Goal: Task Accomplishment & Management: Manage account settings

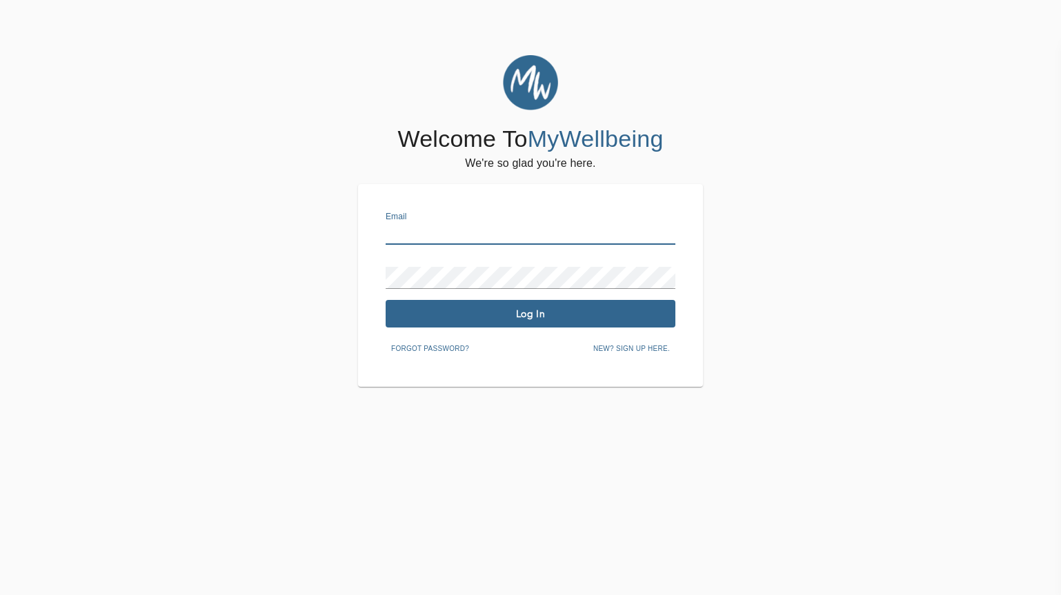
click at [483, 228] on input "text" at bounding box center [531, 234] width 290 height 22
type input "[PERSON_NAME][EMAIL_ADDRESS][DOMAIN_NAME]"
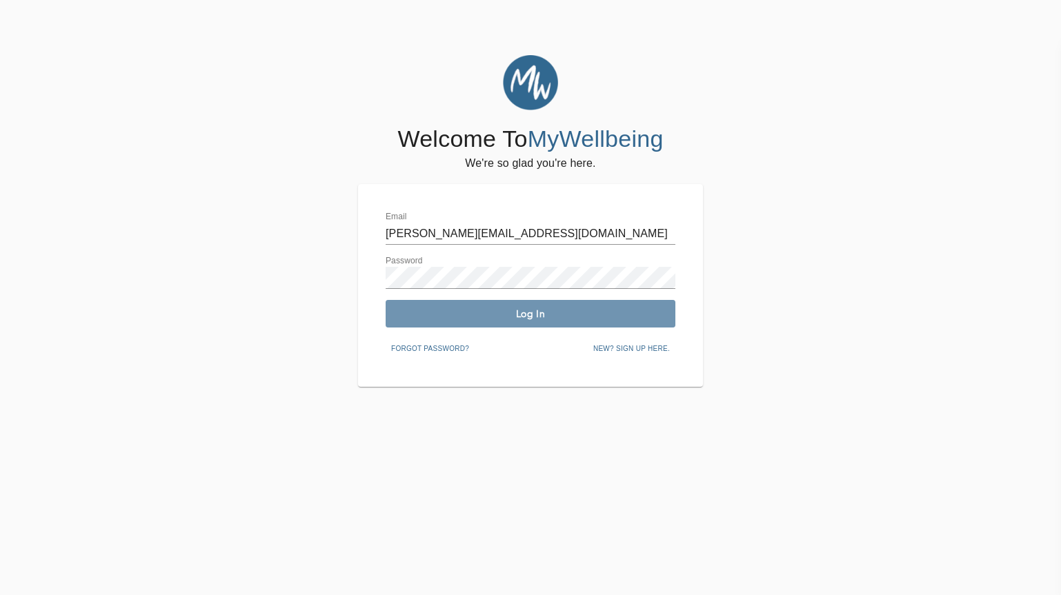
click at [476, 326] on button "Log In" at bounding box center [531, 314] width 290 height 28
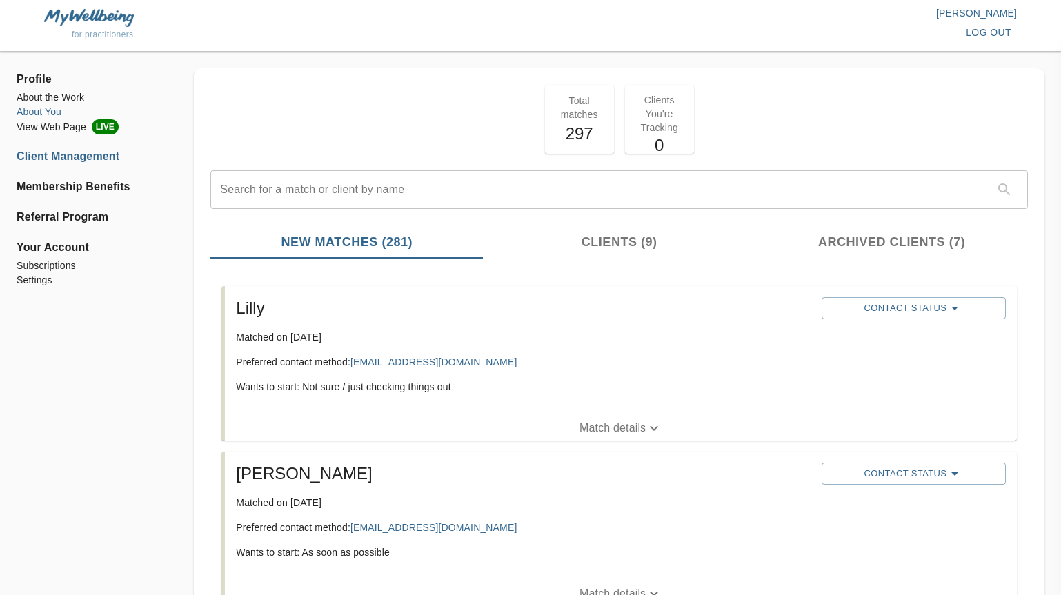
click at [37, 111] on li "About You" at bounding box center [89, 112] width 144 height 14
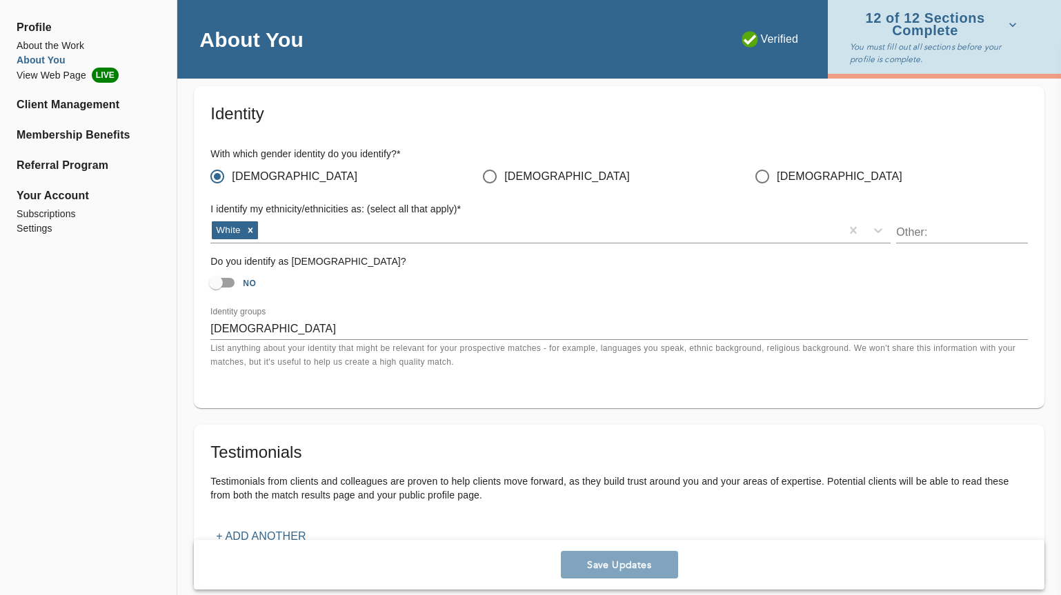
scroll to position [1108, 0]
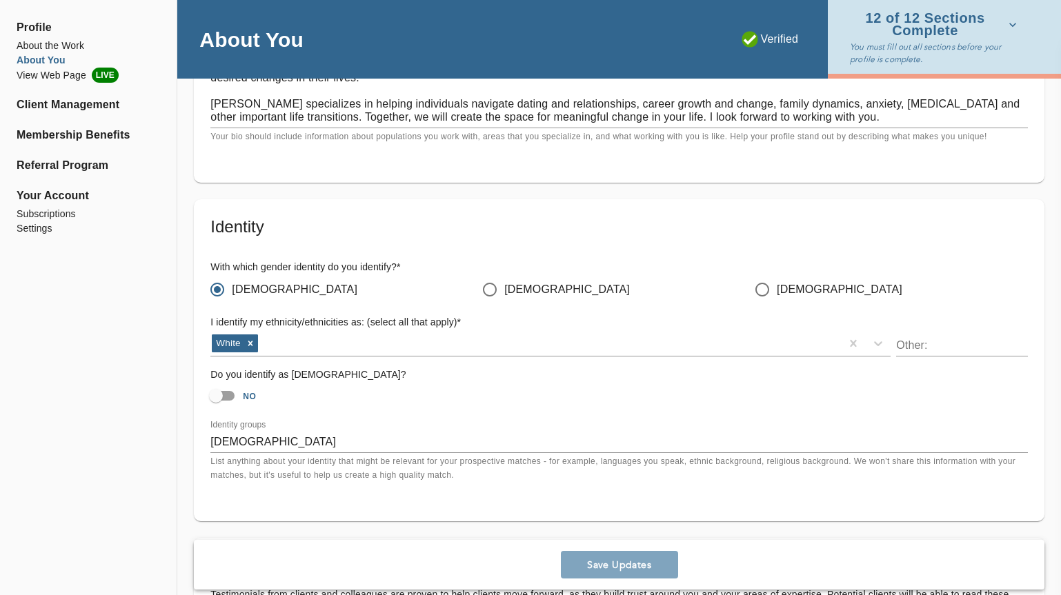
click at [59, 34] on span "Profile" at bounding box center [89, 27] width 144 height 17
click at [59, 41] on li "About the Work" at bounding box center [89, 46] width 144 height 14
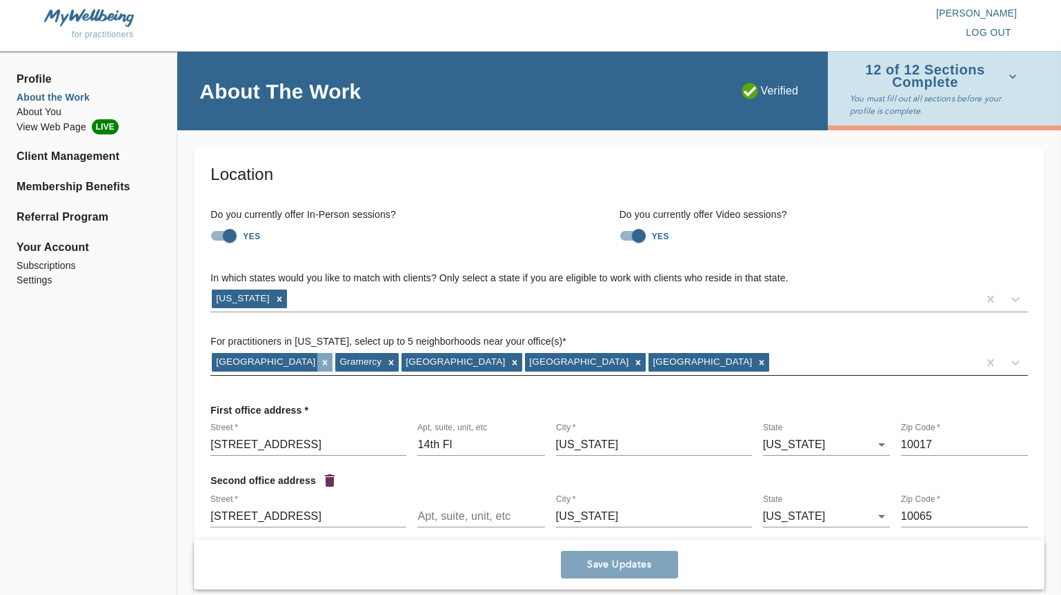
click at [320, 359] on icon at bounding box center [325, 363] width 10 height 10
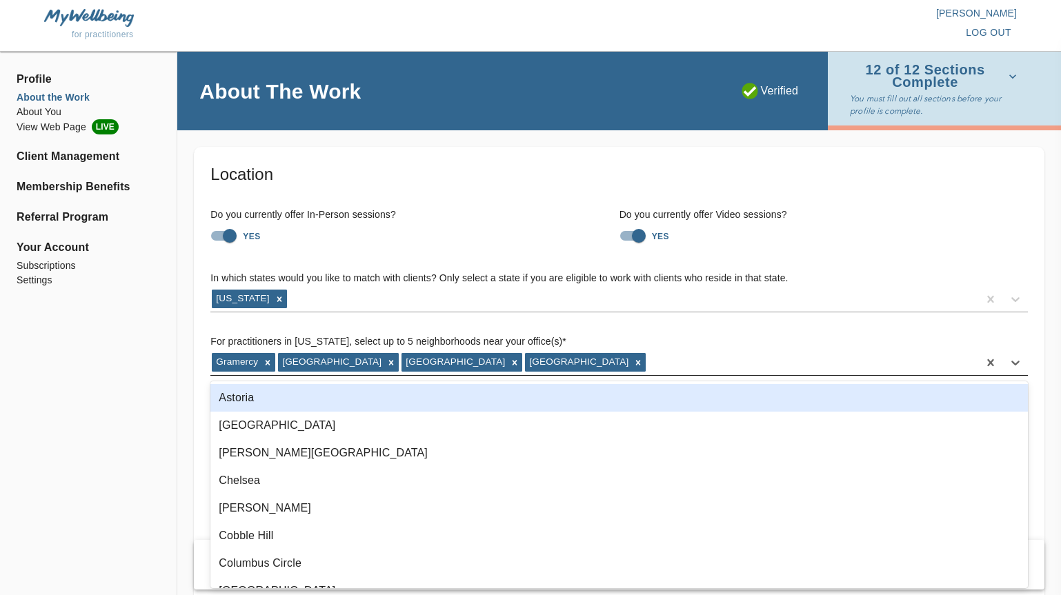
click at [586, 364] on div "Gramercy [GEOGRAPHIC_DATA] [GEOGRAPHIC_DATA] [GEOGRAPHIC_DATA]" at bounding box center [594, 363] width 768 height 22
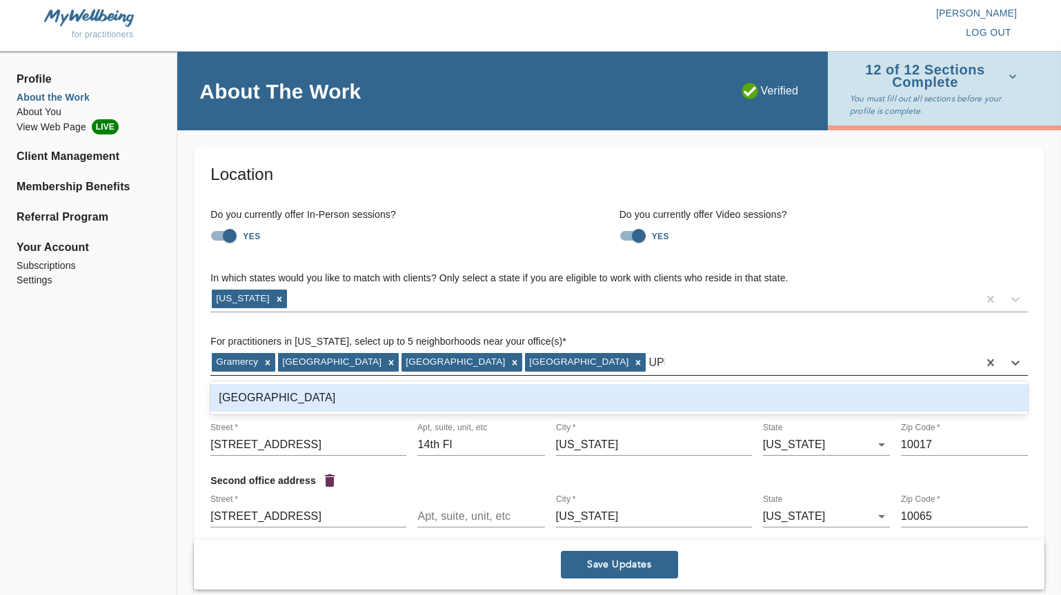
type input "UPPER"
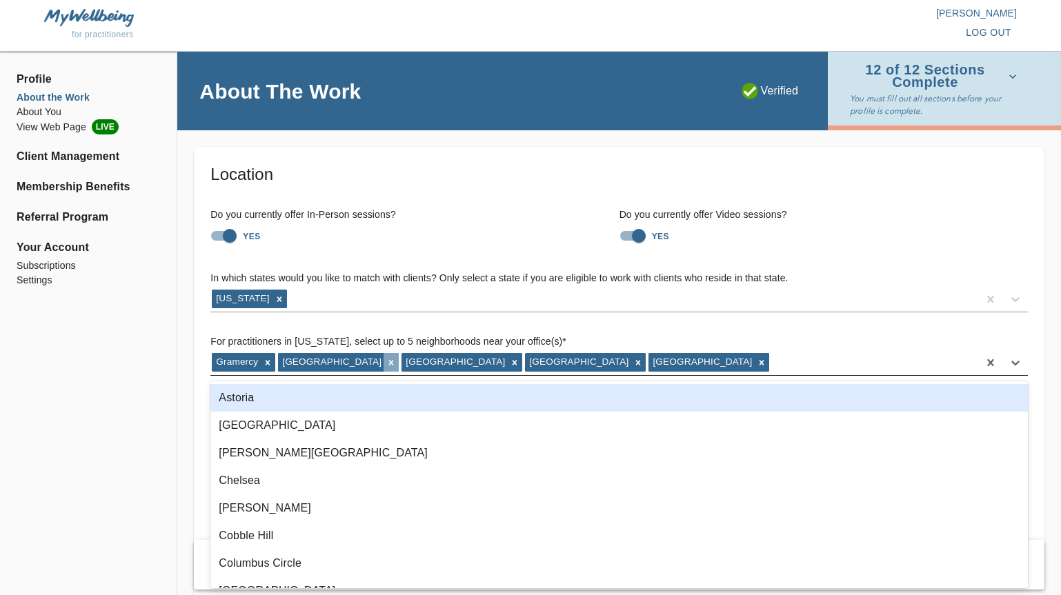
click at [384, 367] on div at bounding box center [391, 362] width 15 height 18
click at [578, 377] on div "In which states would you like to match with clients? Only select a state if yo…" at bounding box center [619, 323] width 840 height 127
click at [576, 372] on div "Gramercy [GEOGRAPHIC_DATA] [GEOGRAPHIC_DATA]" at bounding box center [594, 363] width 768 height 22
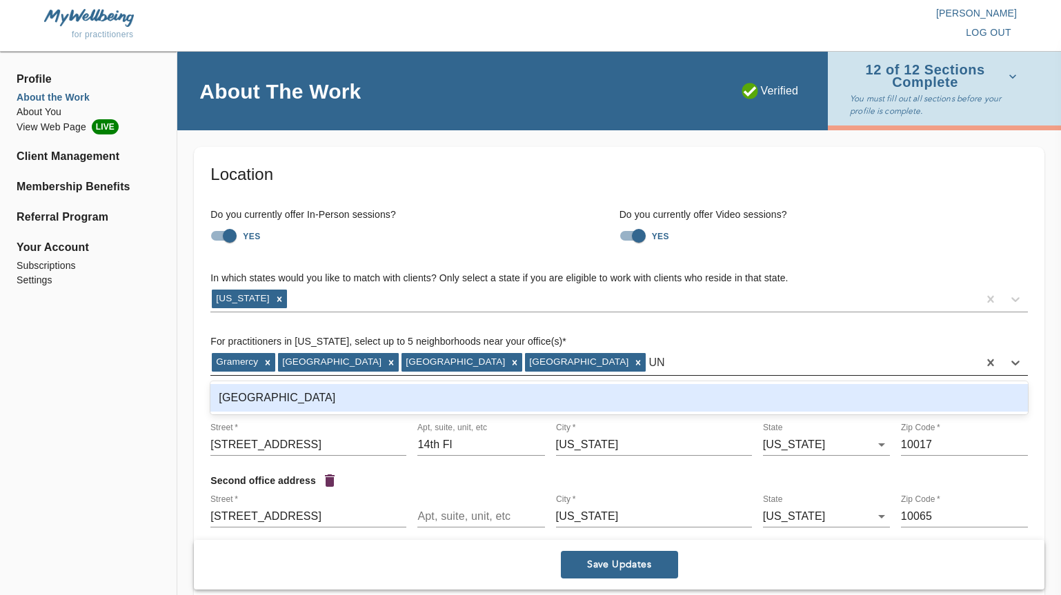
type input "UNIO"
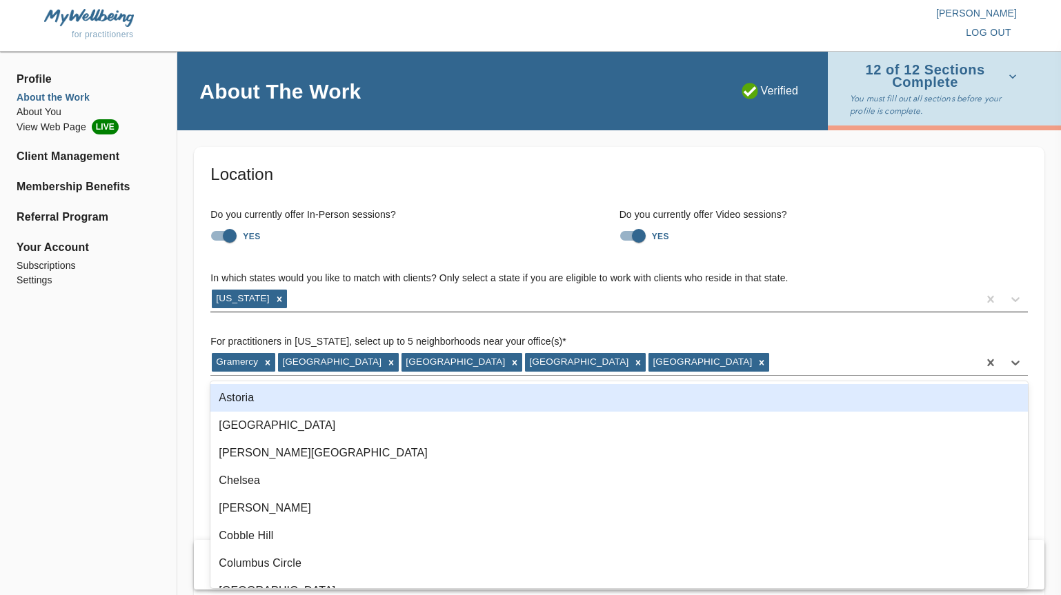
click at [628, 312] on div "[US_STATE]" at bounding box center [619, 299] width 818 height 26
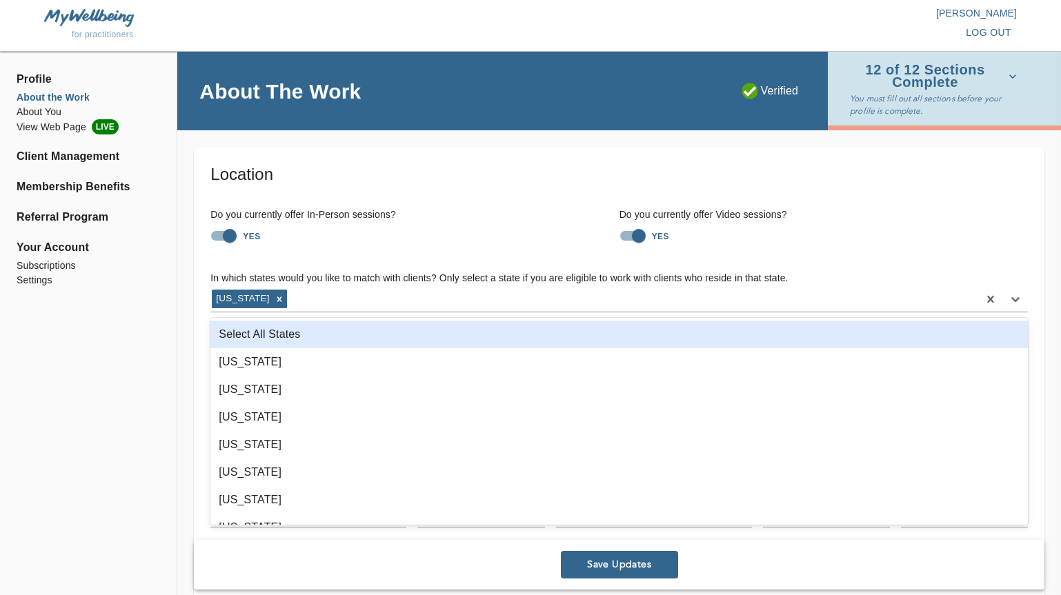
click at [468, 257] on div "Do you currently offer In-Person sessions? YES Do you currently offer Video ses…" at bounding box center [619, 228] width 840 height 63
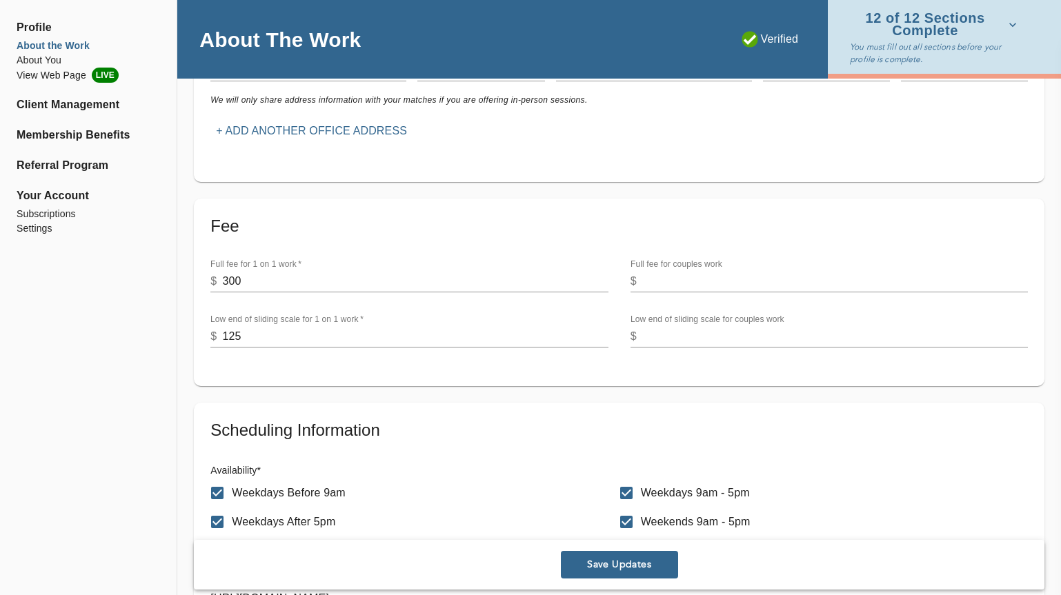
scroll to position [586, 0]
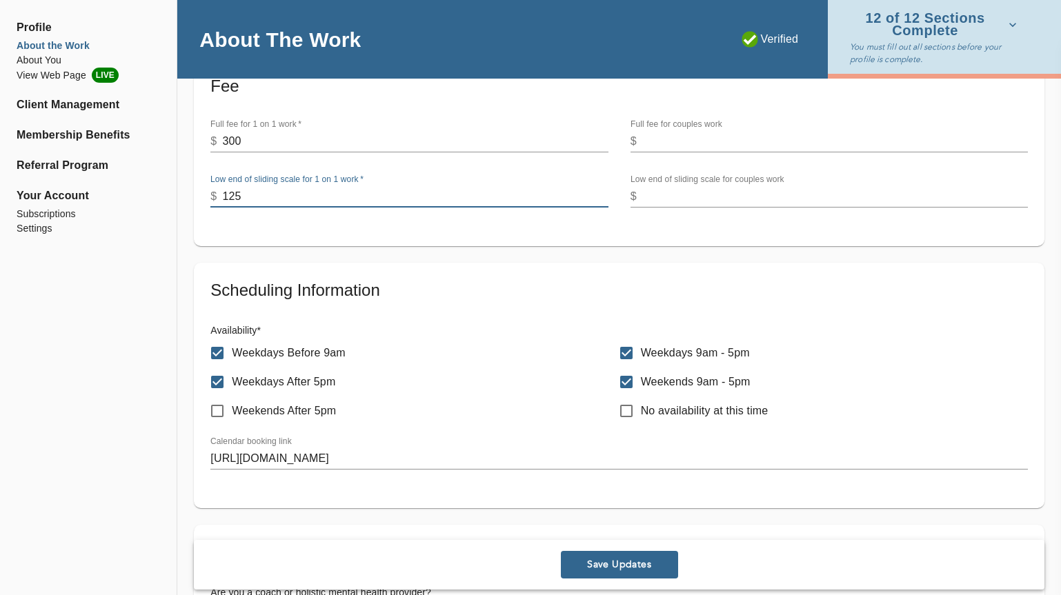
click at [335, 192] on input "125" at bounding box center [415, 197] width 386 height 22
type input "100"
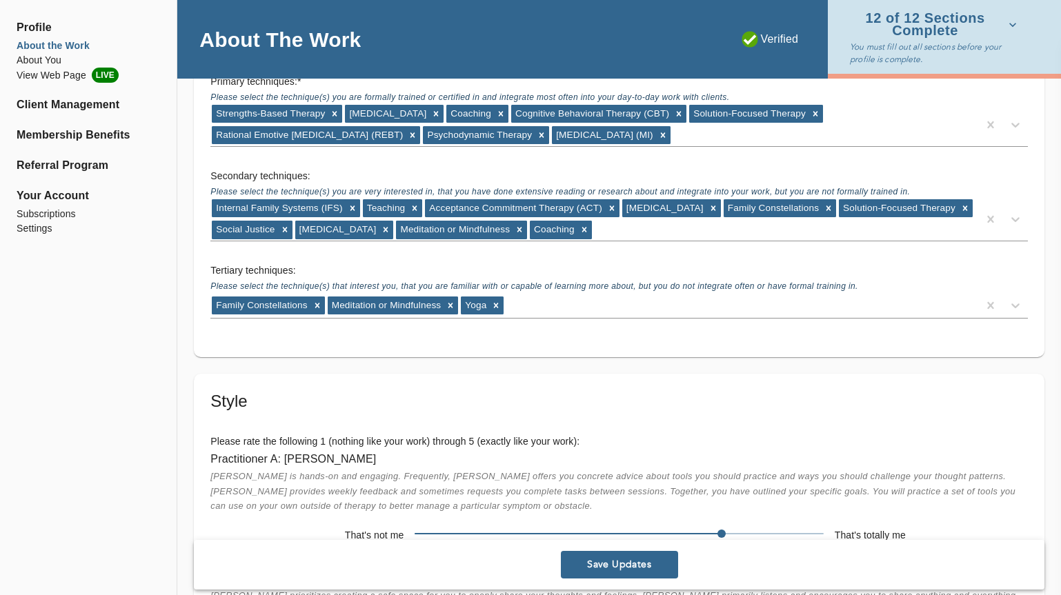
scroll to position [3230, 0]
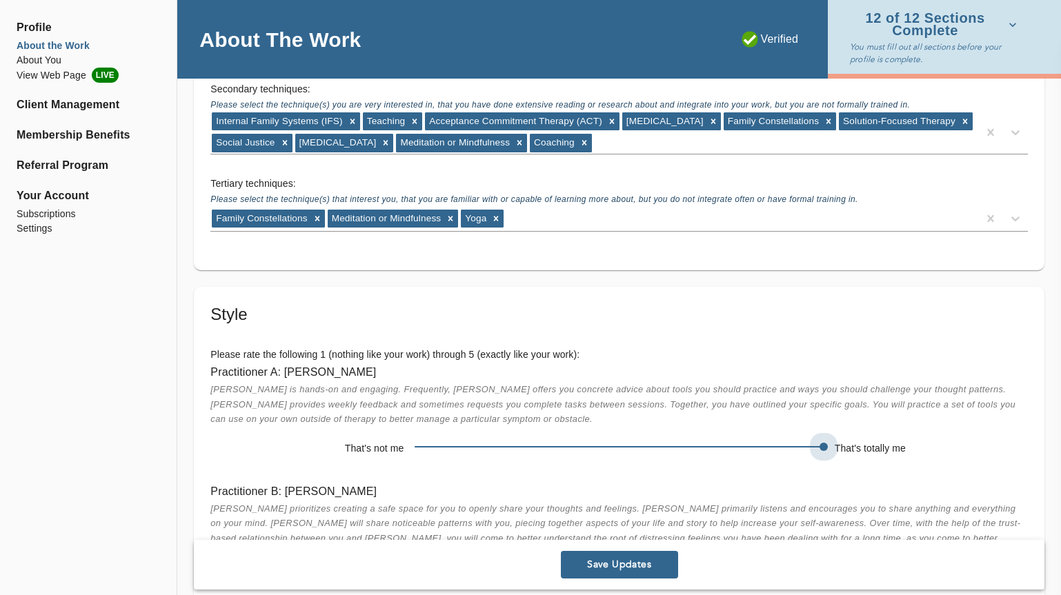
click at [789, 446] on span at bounding box center [619, 446] width 408 height 19
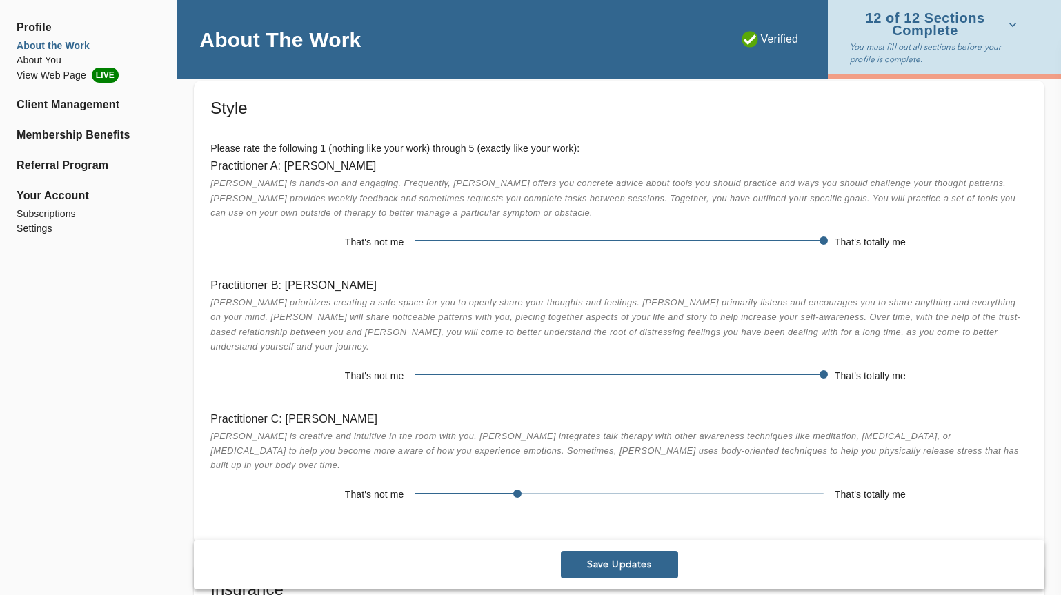
scroll to position [3554, 0]
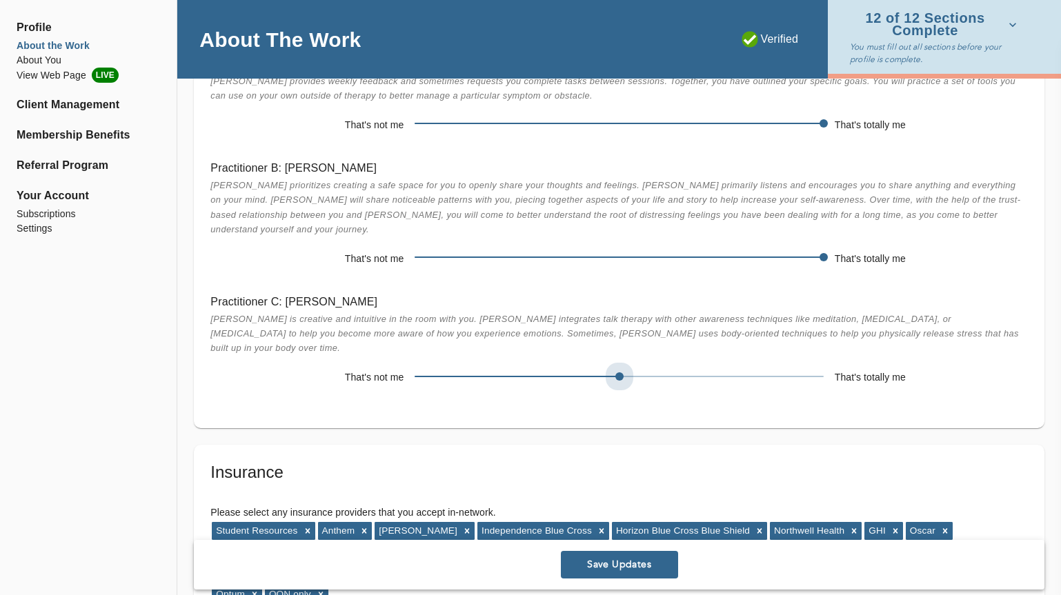
click at [629, 367] on span at bounding box center [619, 376] width 408 height 19
click at [658, 376] on span at bounding box center [619, 376] width 408 height 1
click at [680, 367] on span at bounding box center [619, 376] width 408 height 19
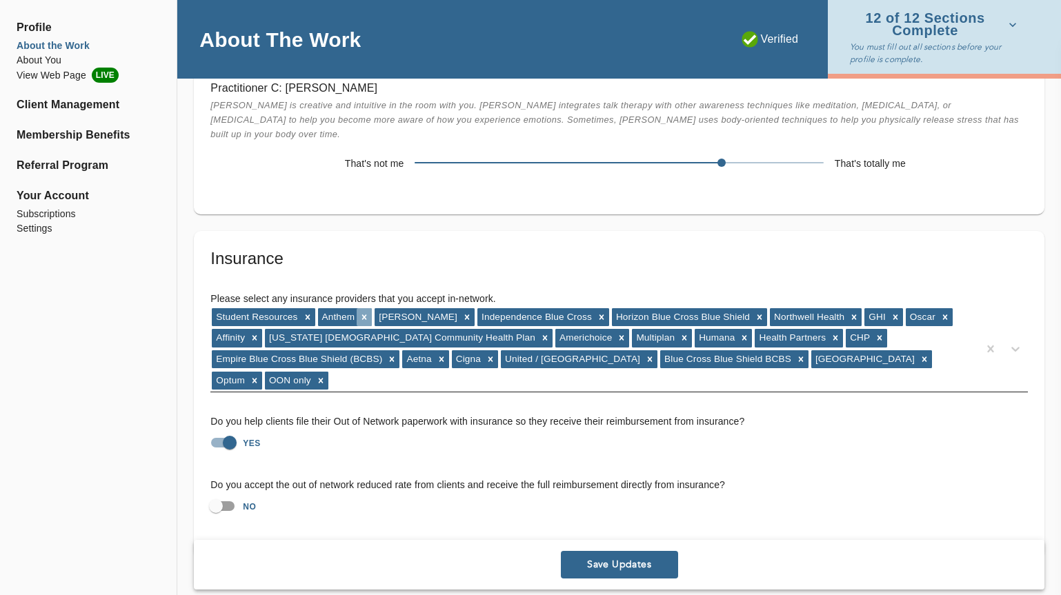
click at [365, 313] on icon at bounding box center [364, 318] width 10 height 10
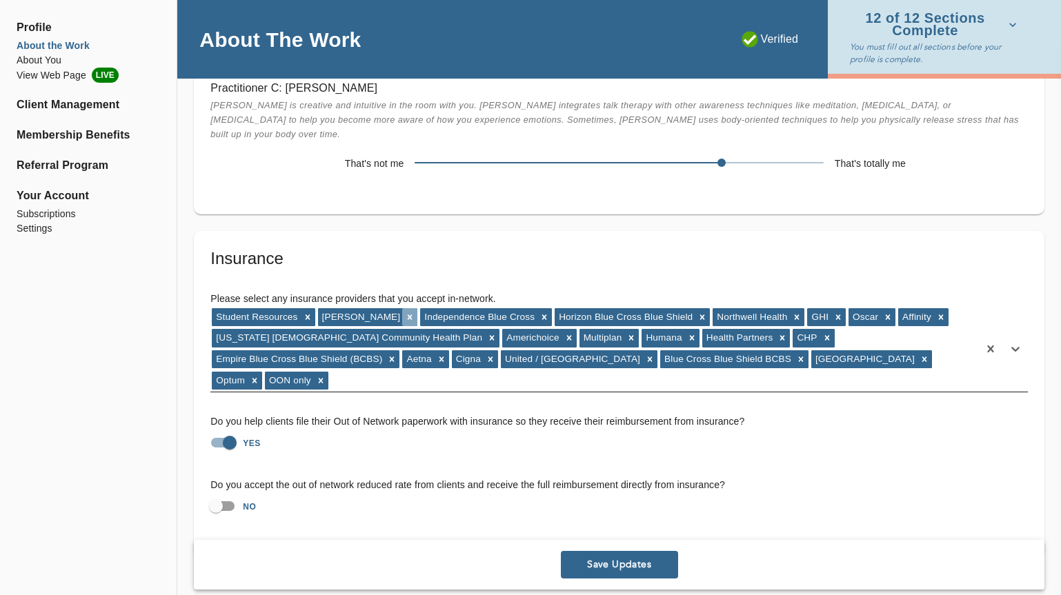
click at [405, 313] on icon at bounding box center [410, 318] width 10 height 10
click at [442, 313] on icon at bounding box center [442, 318] width 10 height 10
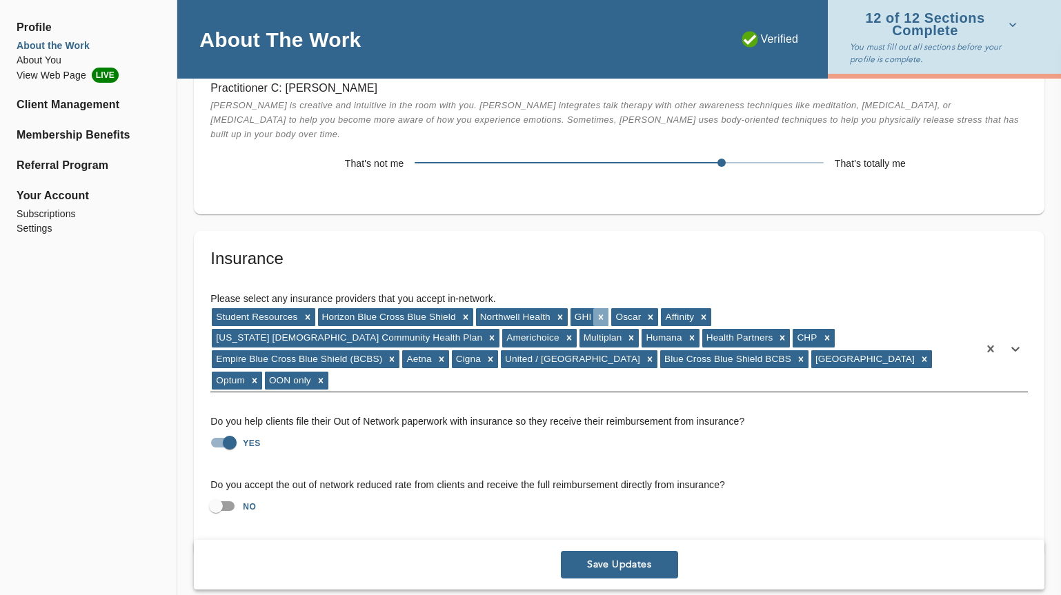
click at [605, 313] on icon at bounding box center [601, 318] width 10 height 10
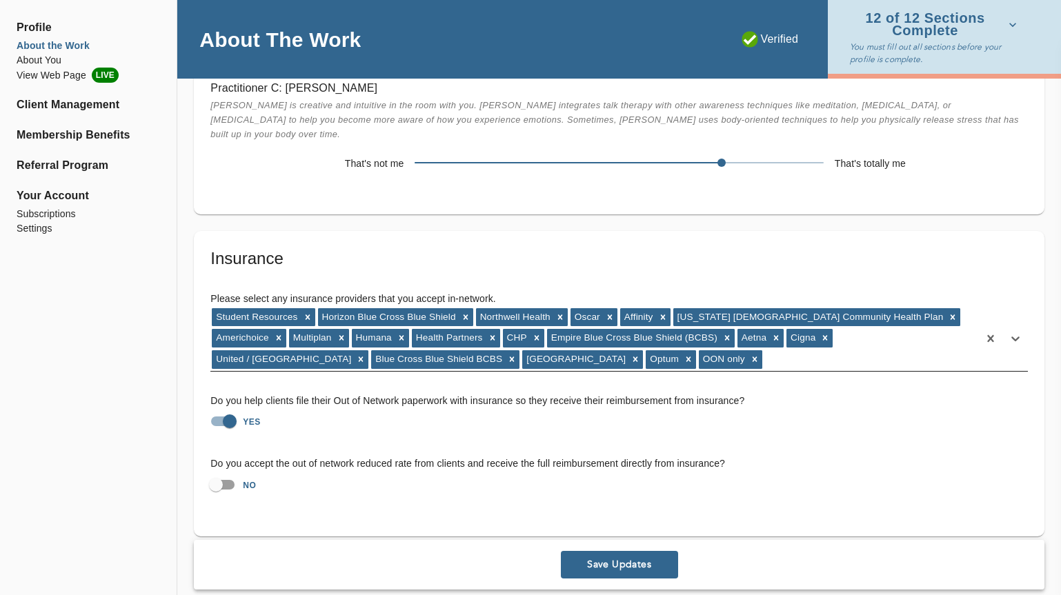
click at [605, 313] on icon at bounding box center [610, 318] width 10 height 10
click at [605, 308] on div "Affinity" at bounding box center [588, 317] width 35 height 18
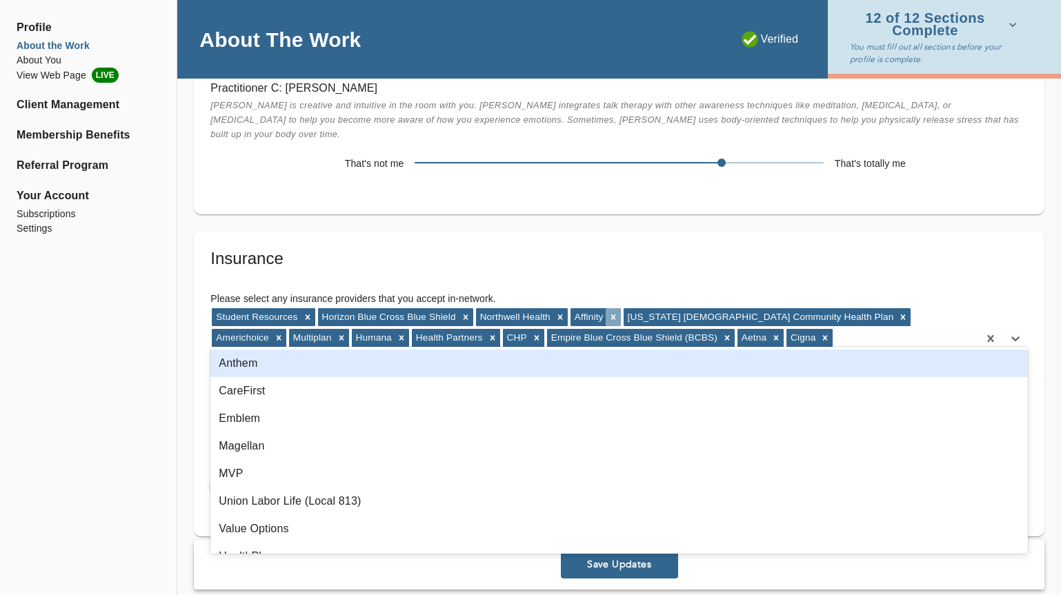
click at [611, 313] on icon at bounding box center [613, 318] width 10 height 10
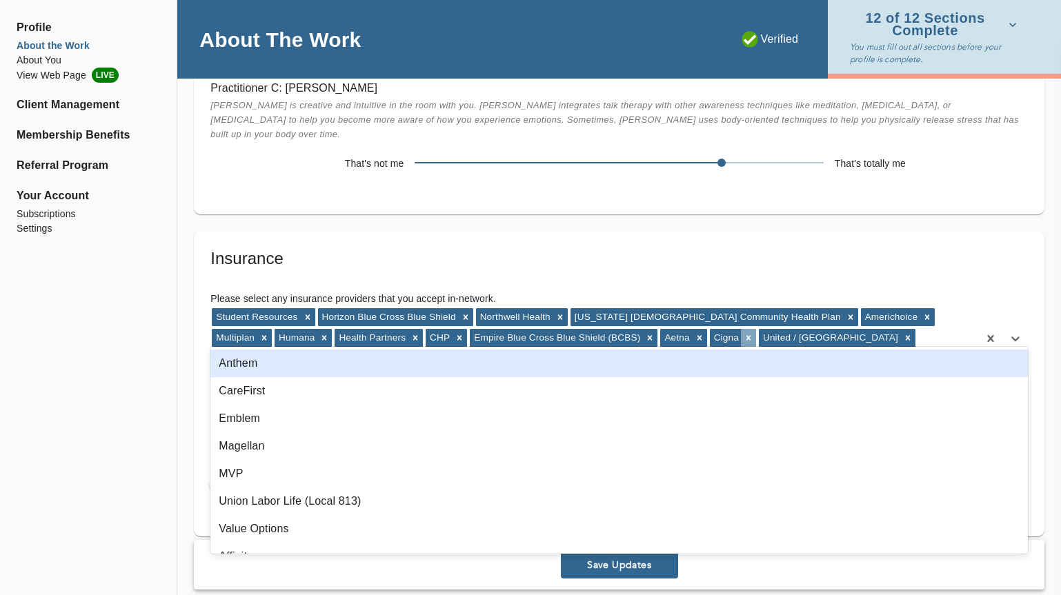
click at [741, 329] on div at bounding box center [748, 338] width 15 height 18
click at [408, 329] on div at bounding box center [415, 338] width 15 height 18
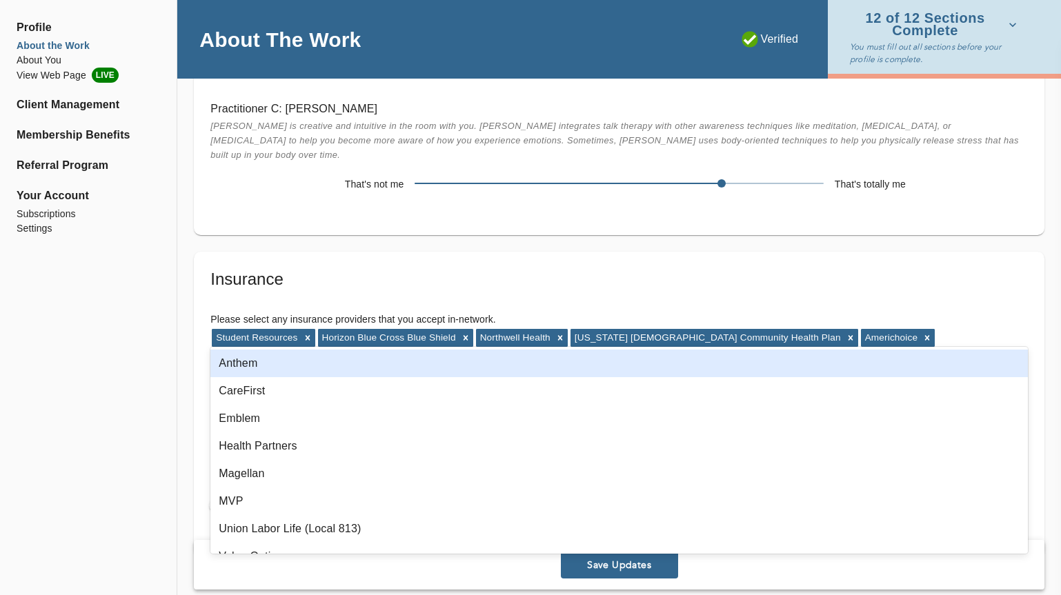
click at [362, 350] on div at bounding box center [369, 359] width 15 height 18
click at [317, 350] on div at bounding box center [324, 359] width 15 height 18
click at [922, 333] on icon at bounding box center [927, 338] width 10 height 10
click at [462, 333] on icon at bounding box center [466, 338] width 10 height 10
click at [452, 194] on div "Style Please rate the following 1 (nothing like your work) through 5 (exactly l…" at bounding box center [619, 2] width 851 height 464
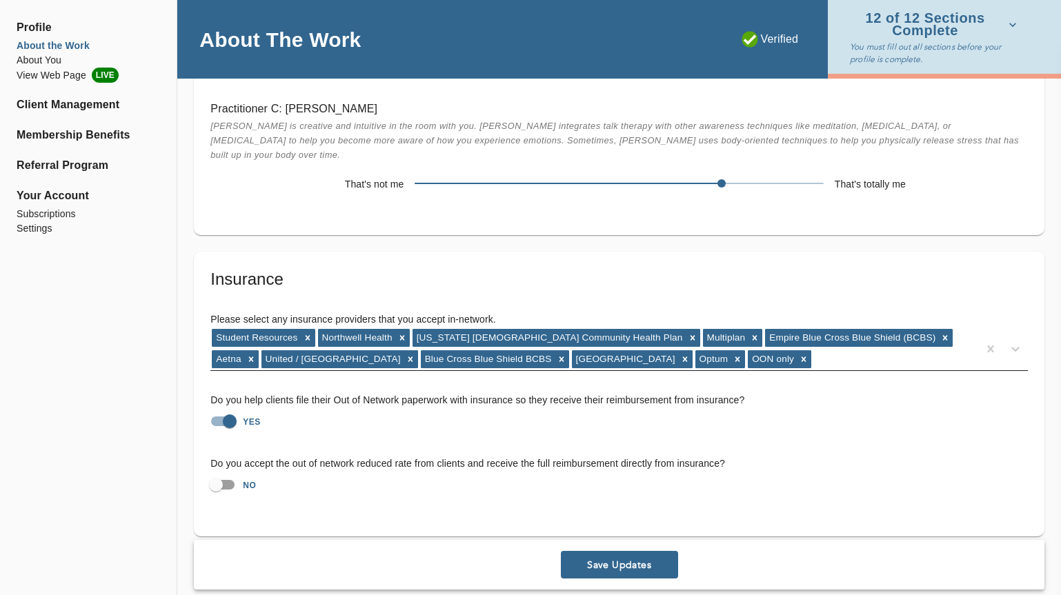
click at [622, 559] on span "Save Updates" at bounding box center [619, 565] width 106 height 13
